Goal: Find specific page/section: Find specific page/section

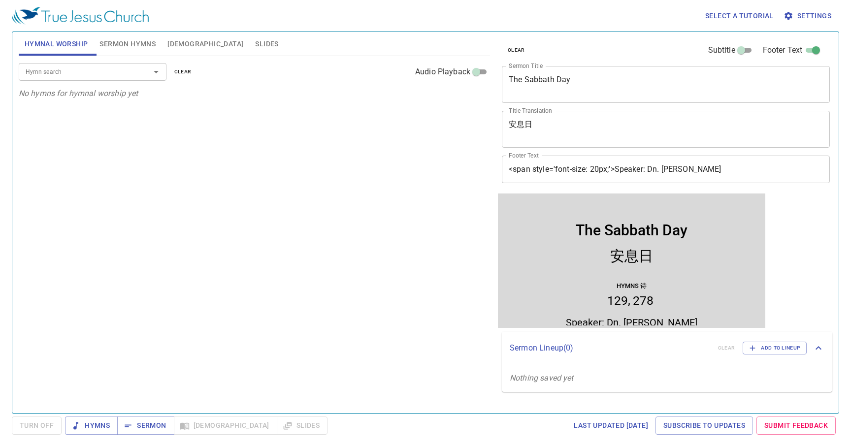
click at [277, 287] on div "Hymn search Hymn search clear Audio Playback No hymns for hymnal worship yet" at bounding box center [254, 230] width 471 height 349
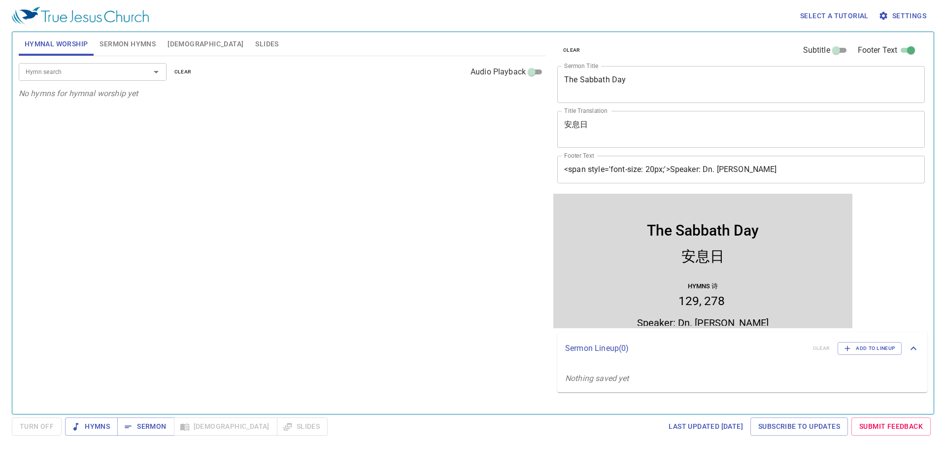
click at [195, 316] on div "Hymn search Hymn search clear Audio Playback No hymns for hymnal worship yet" at bounding box center [282, 230] width 526 height 349
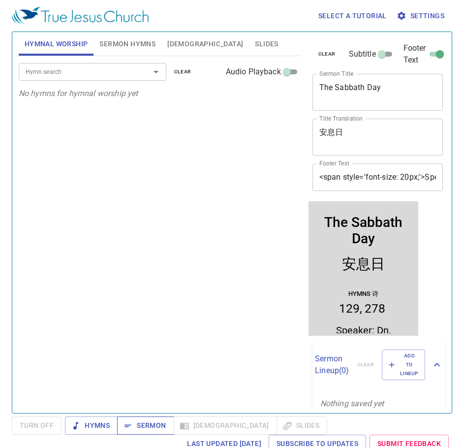
click at [142, 432] on button "Sermon" at bounding box center [145, 426] width 57 height 18
